Goal: Find specific page/section

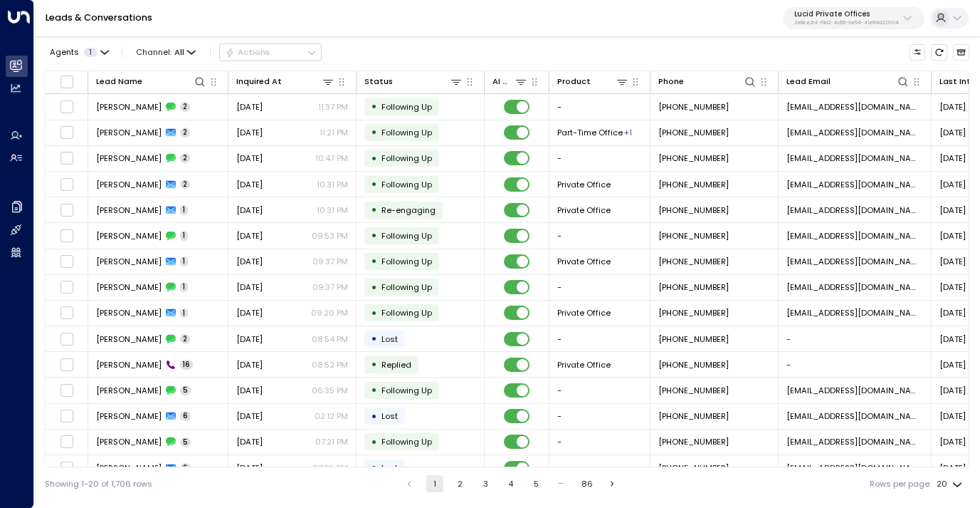
click at [863, 26] on button "Lucid Private Offices 2e8ce2f4-f9a3-4c66-9e54-41e64d227c04" at bounding box center [854, 18] width 142 height 23
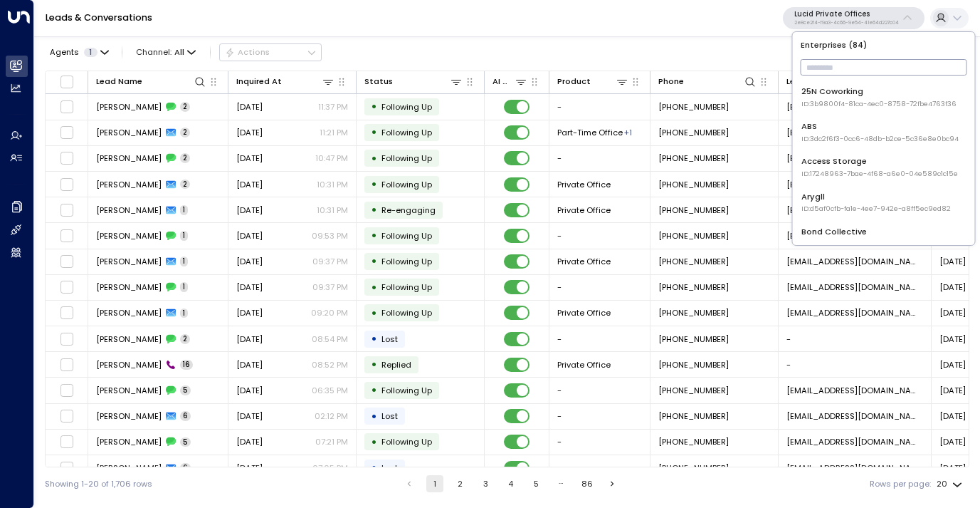
click at [839, 66] on input "text" at bounding box center [884, 67] width 167 height 23
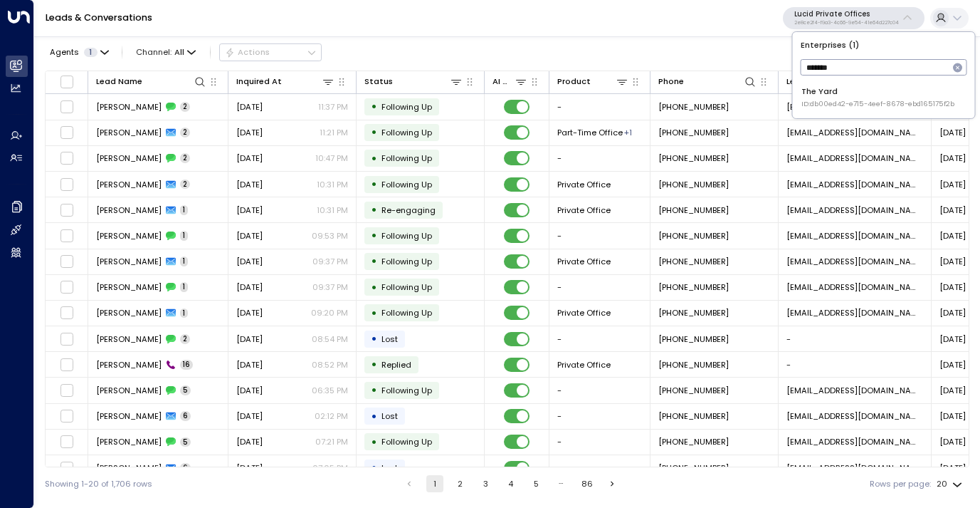
type input "*******"
click at [848, 99] on span "ID: db00ed42-e715-4eef-8678-ebd165175f2b" at bounding box center [878, 104] width 153 height 10
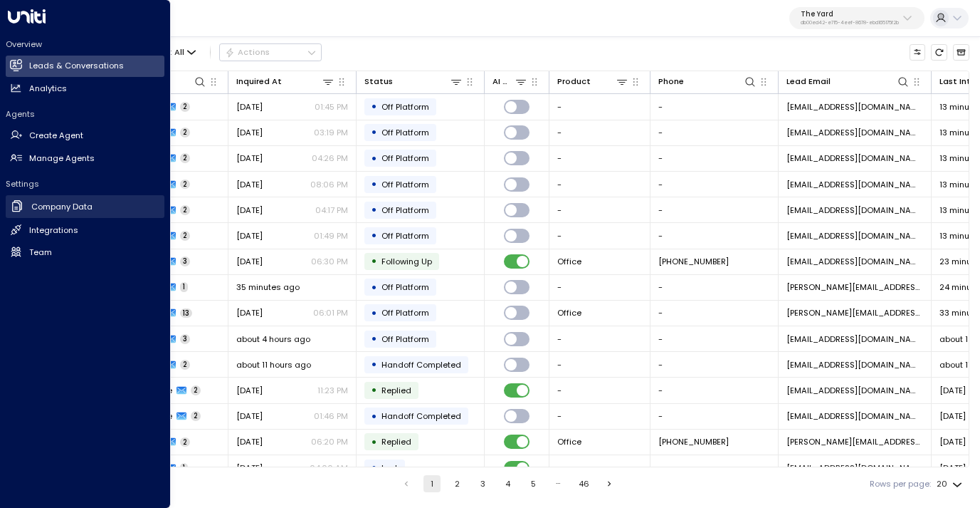
click at [51, 201] on h2 "Company Data" at bounding box center [61, 207] width 61 height 12
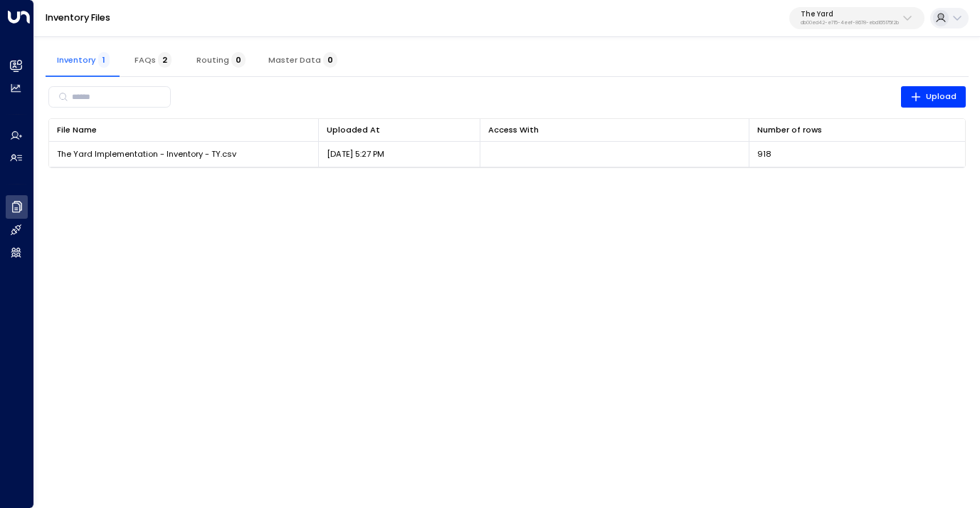
click at [145, 53] on button "FAQs 2" at bounding box center [153, 60] width 64 height 34
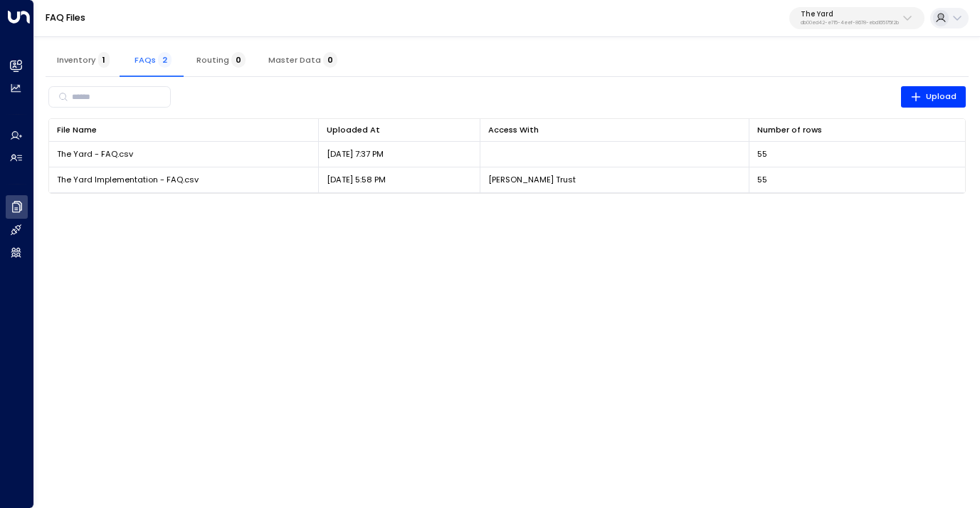
click at [98, 55] on span "1" at bounding box center [103, 60] width 11 height 16
